Goal: Information Seeking & Learning: Find specific fact

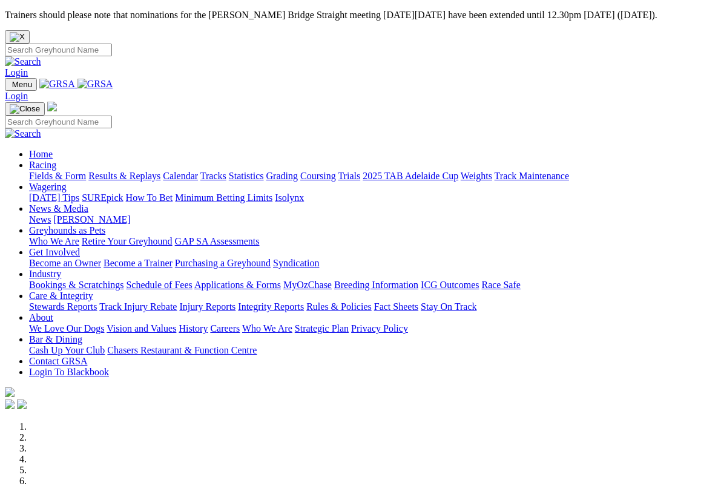
click at [139, 171] on link "Results & Replays" at bounding box center [124, 176] width 72 height 10
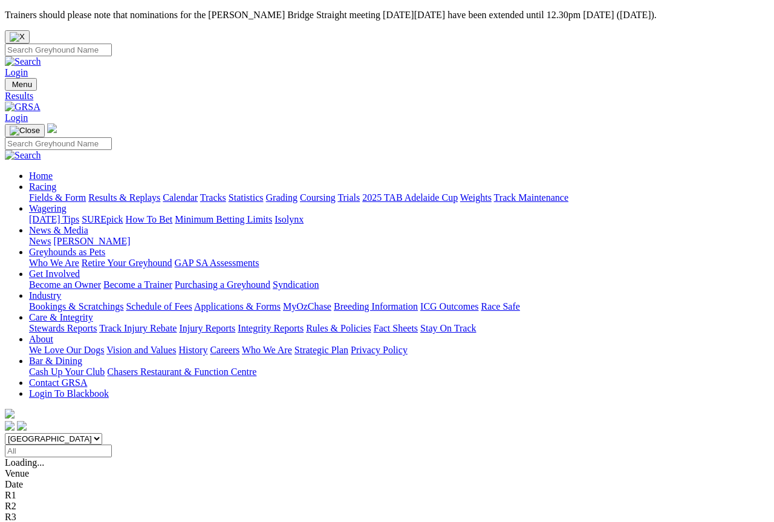
scroll to position [7, 0]
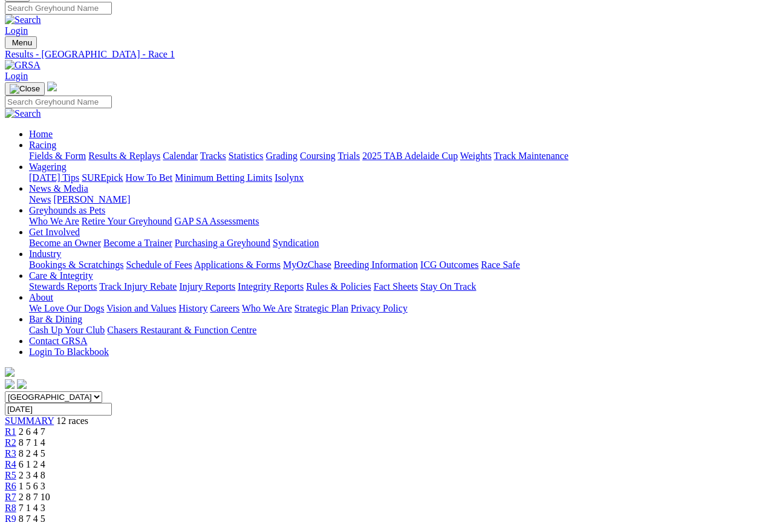
scroll to position [25, 0]
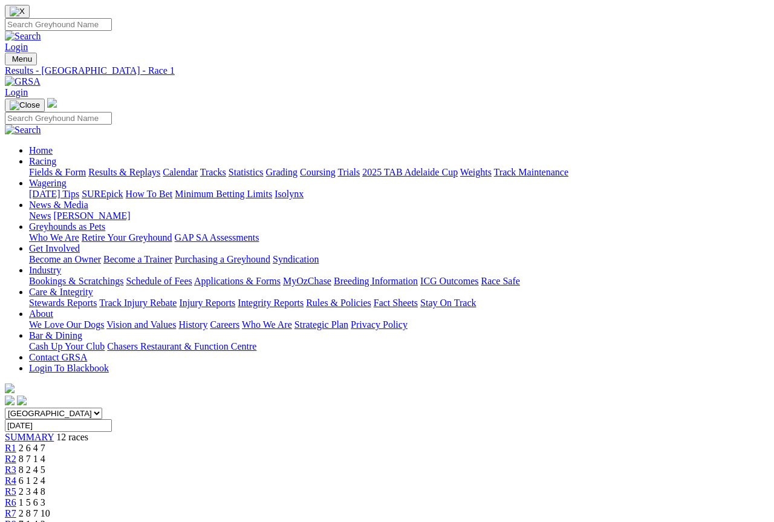
click at [16, 454] on span "R2" at bounding box center [10, 459] width 11 height 10
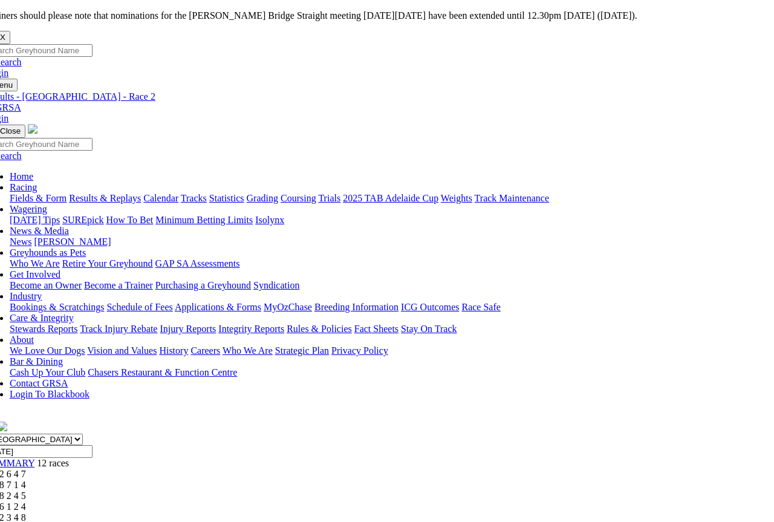
scroll to position [0, 19]
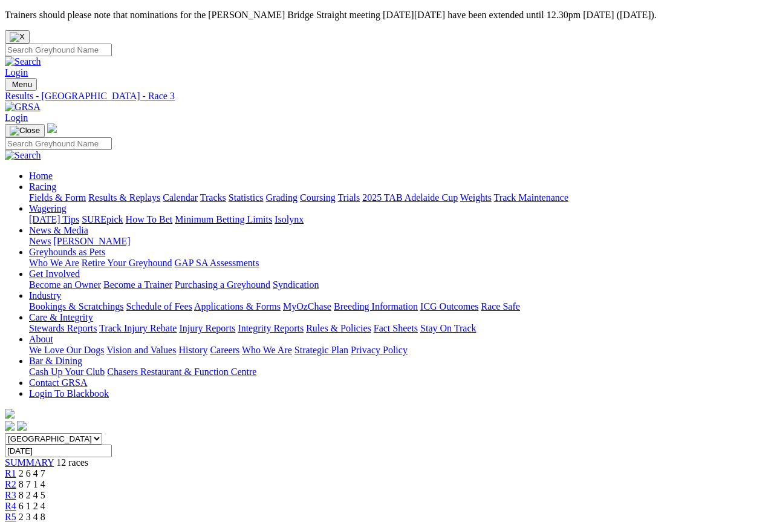
click at [112, 44] on input "Search" at bounding box center [58, 50] width 107 height 13
type input "Prouse"
click at [41, 56] on img at bounding box center [23, 61] width 36 height 11
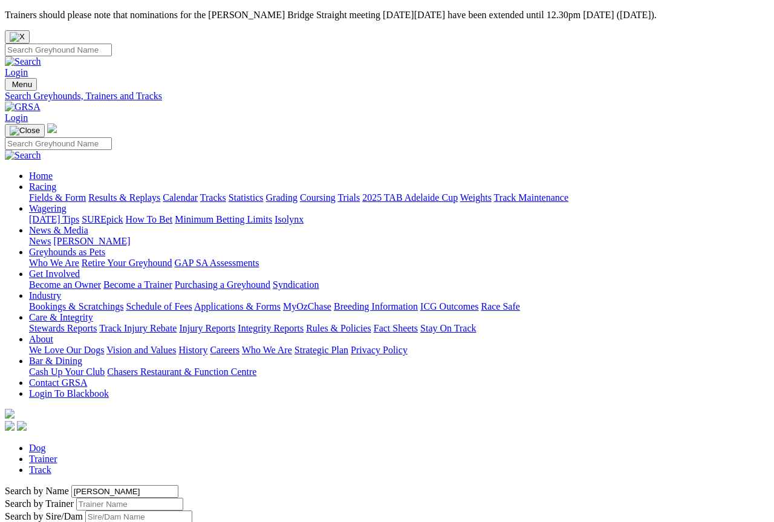
scroll to position [7, 0]
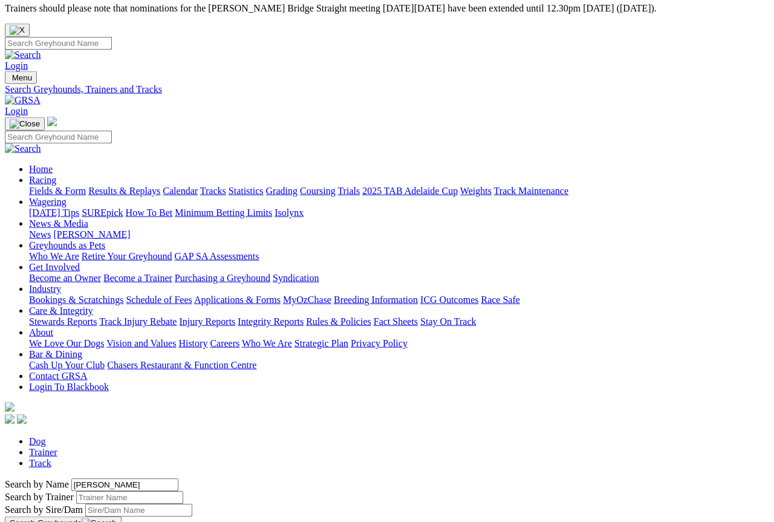
click at [57, 447] on link "Trainer" at bounding box center [43, 452] width 28 height 10
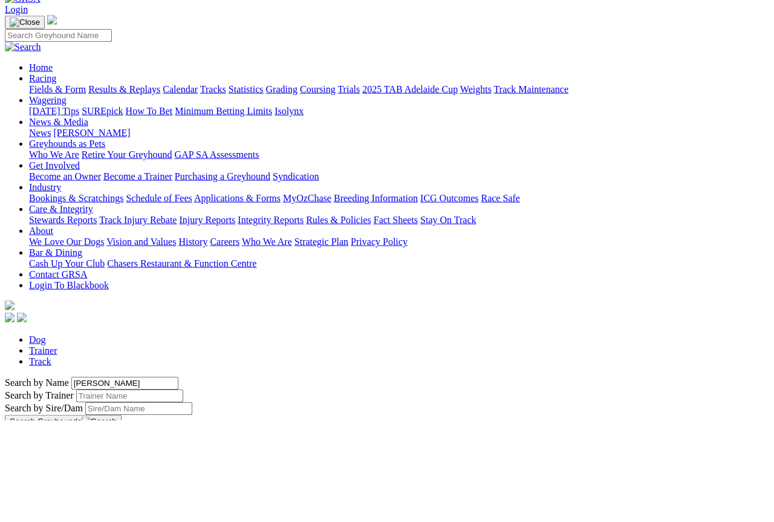
type input "Prouse"
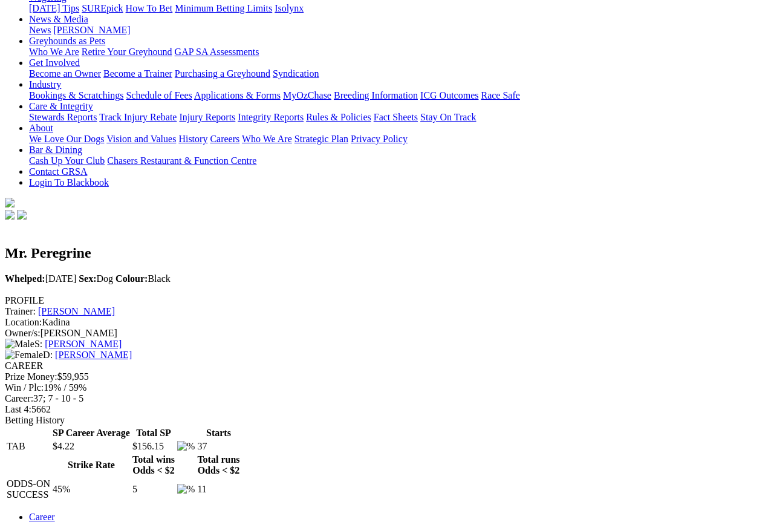
scroll to position [197, 0]
